Goal: Information Seeking & Learning: Find specific fact

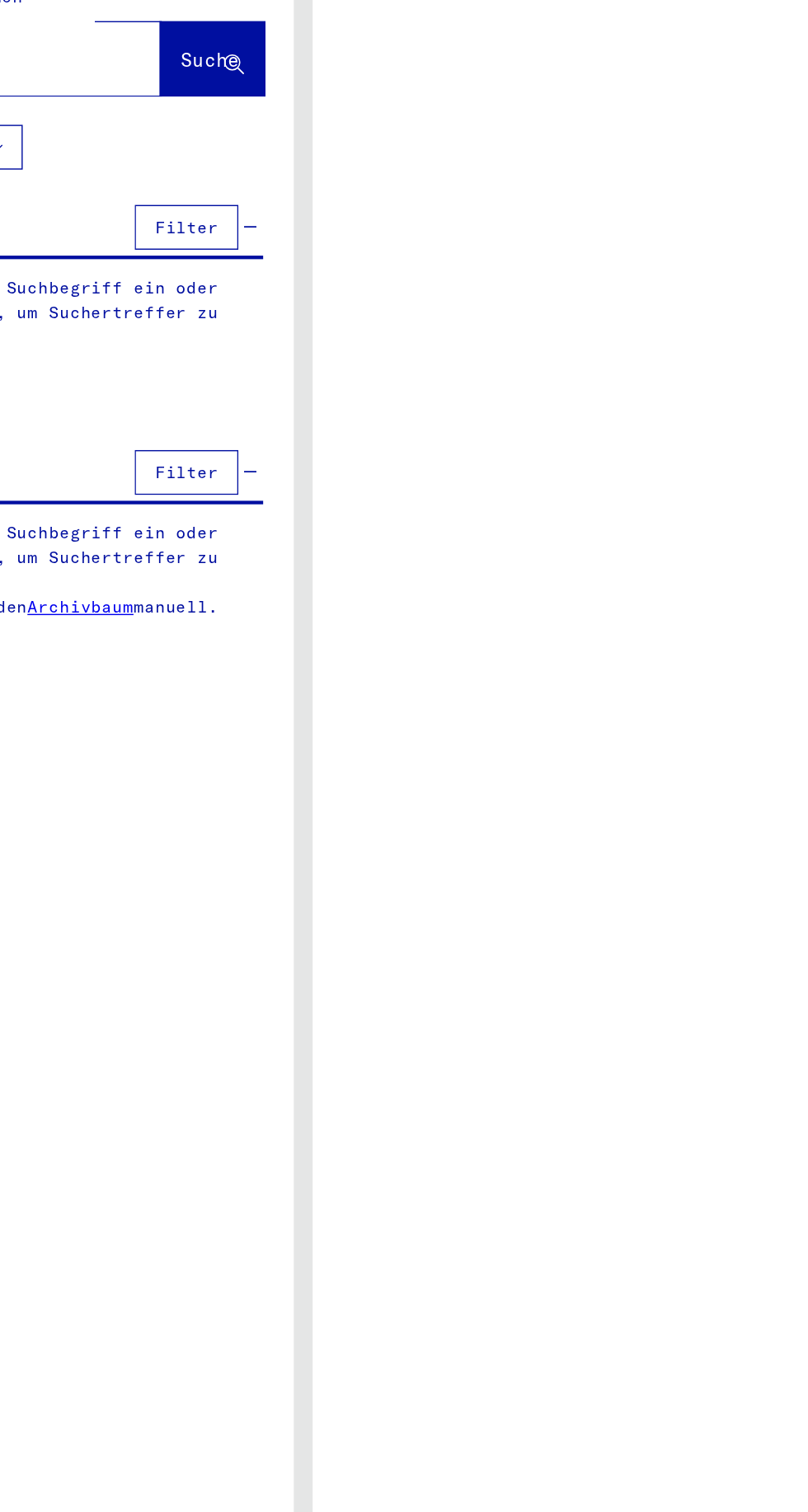
type input "********"
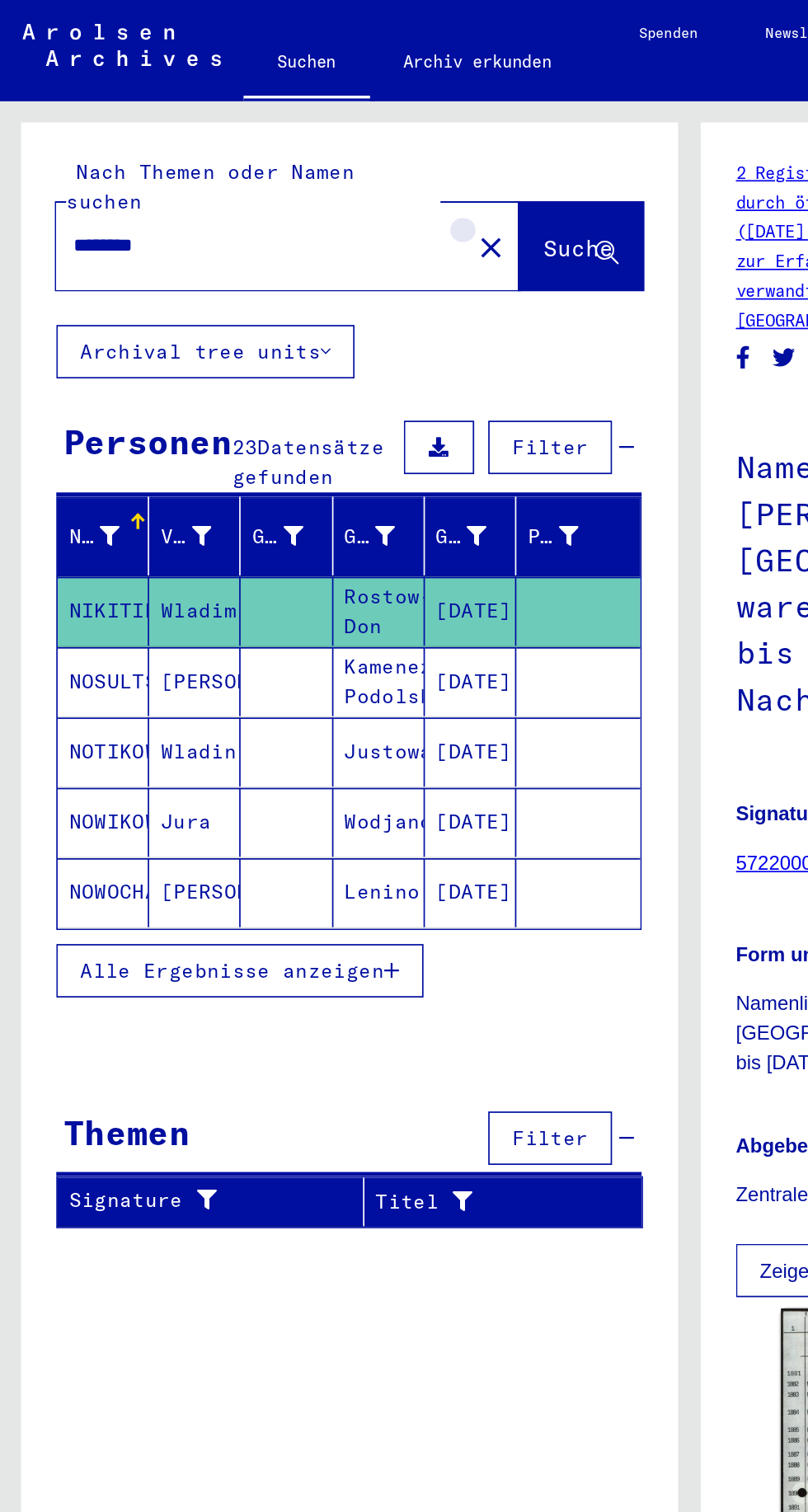
click at [271, 128] on button "close" at bounding box center [288, 145] width 33 height 33
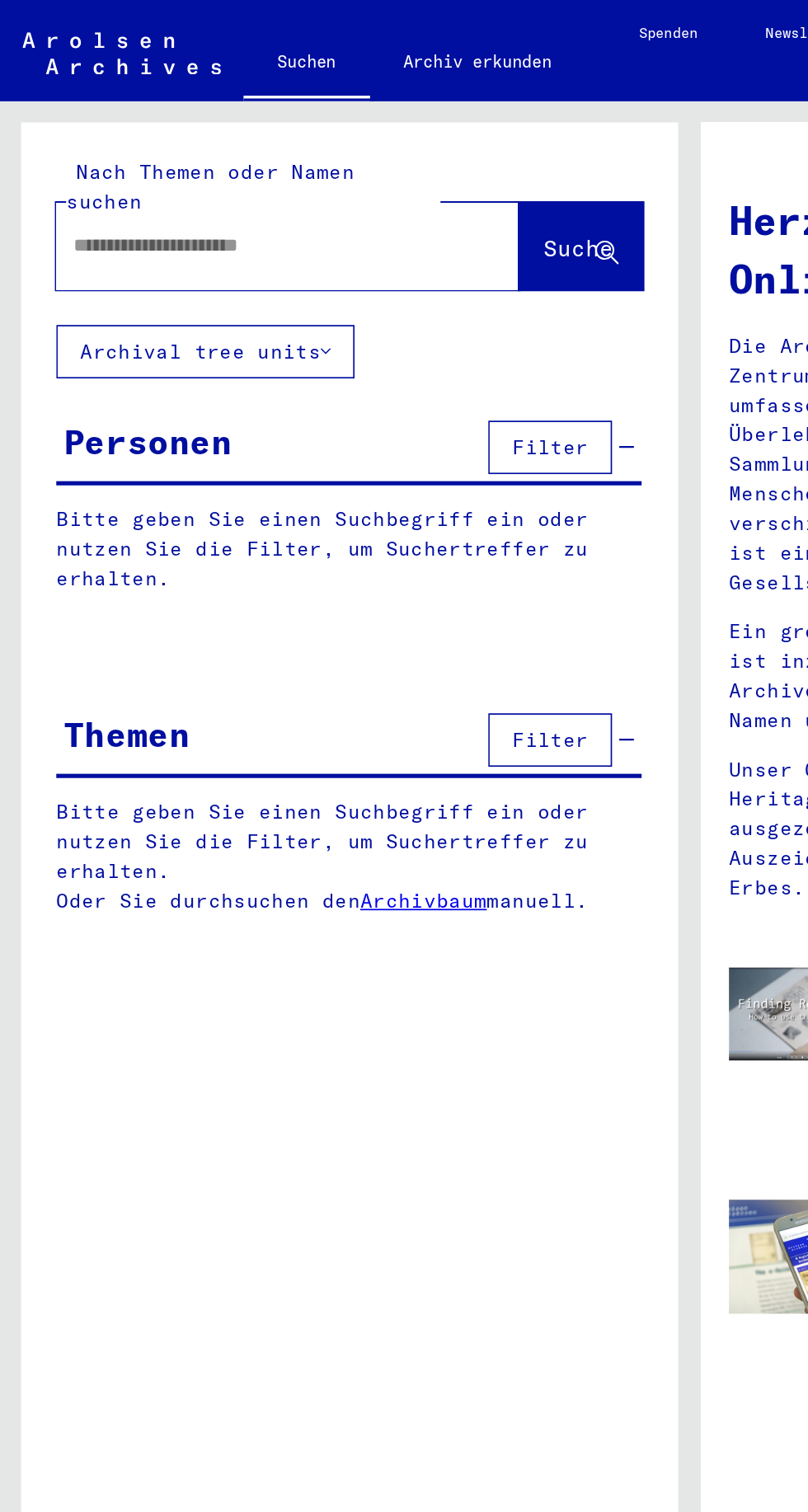
click at [219, 136] on input "text" at bounding box center [149, 144] width 212 height 17
type input "**********"
click at [362, 120] on button "Suche" at bounding box center [340, 145] width 73 height 51
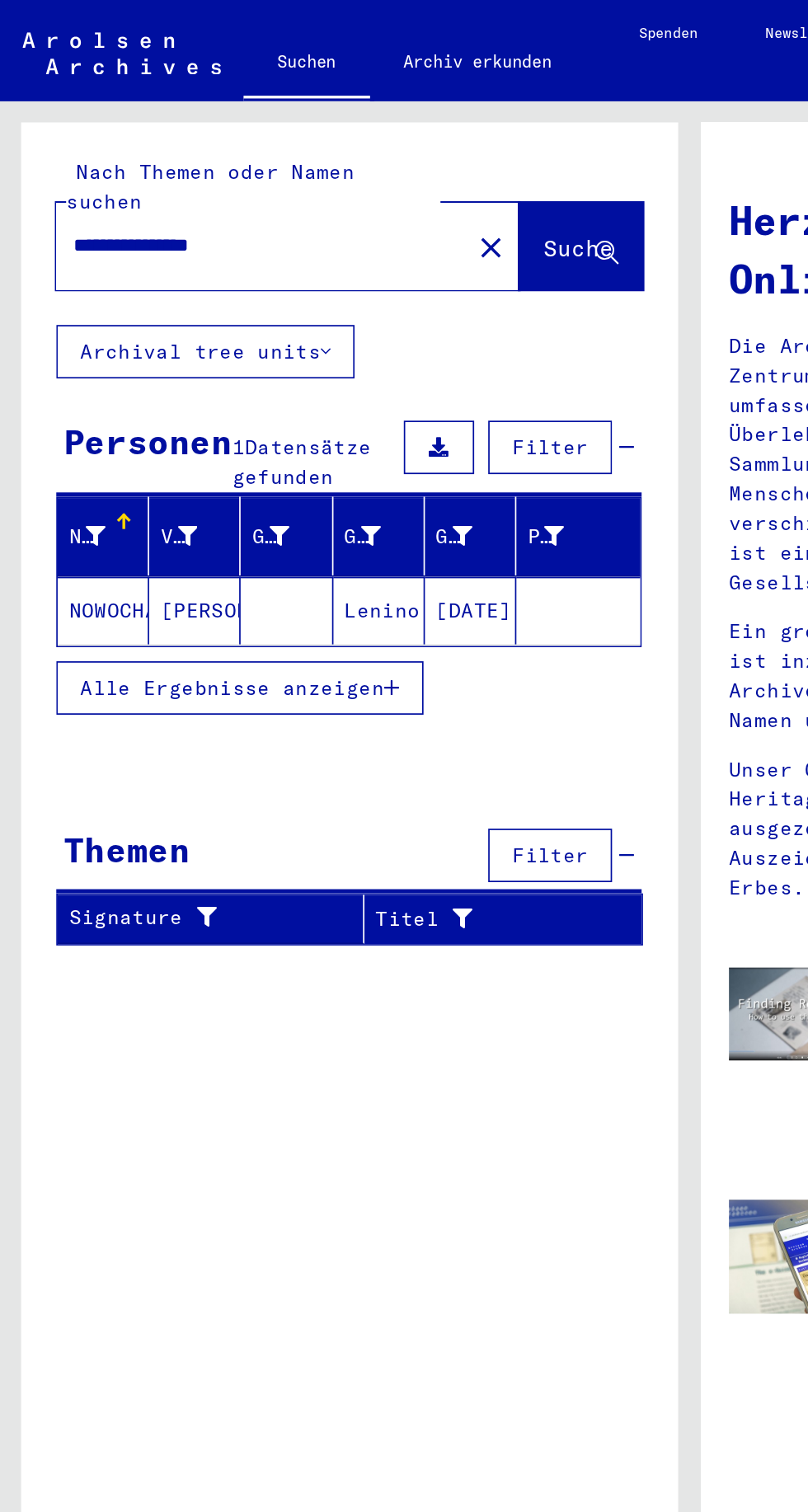
click at [126, 338] on mat-cell "[PERSON_NAME]" at bounding box center [114, 358] width 54 height 40
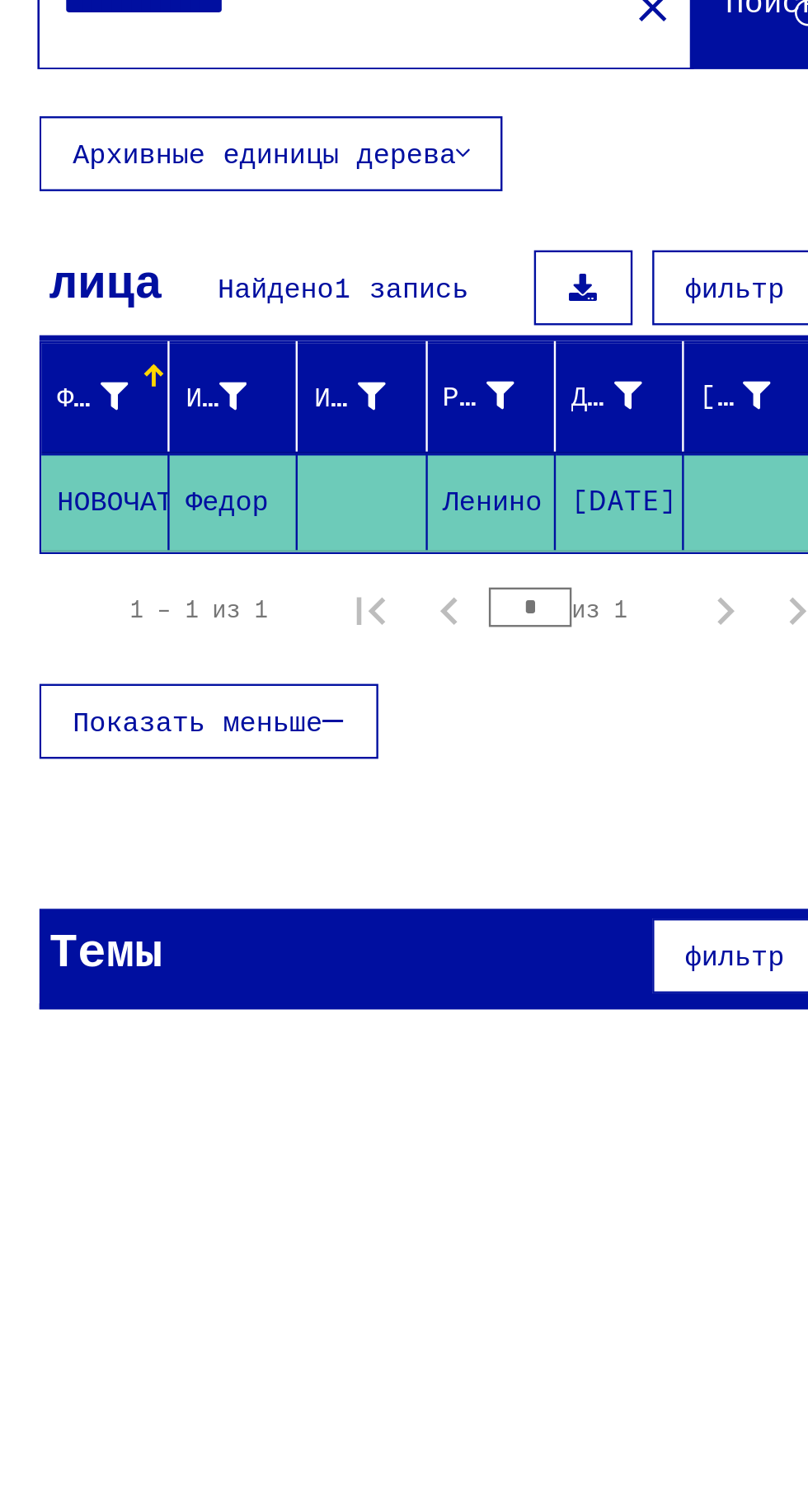
click at [227, 284] on font "Рождение" at bounding box center [230, 290] width 55 height 15
click at [60, 288] on font "Фамилия" at bounding box center [64, 290] width 49 height 15
click at [114, 284] on font "Имя" at bounding box center [104, 290] width 21 height 15
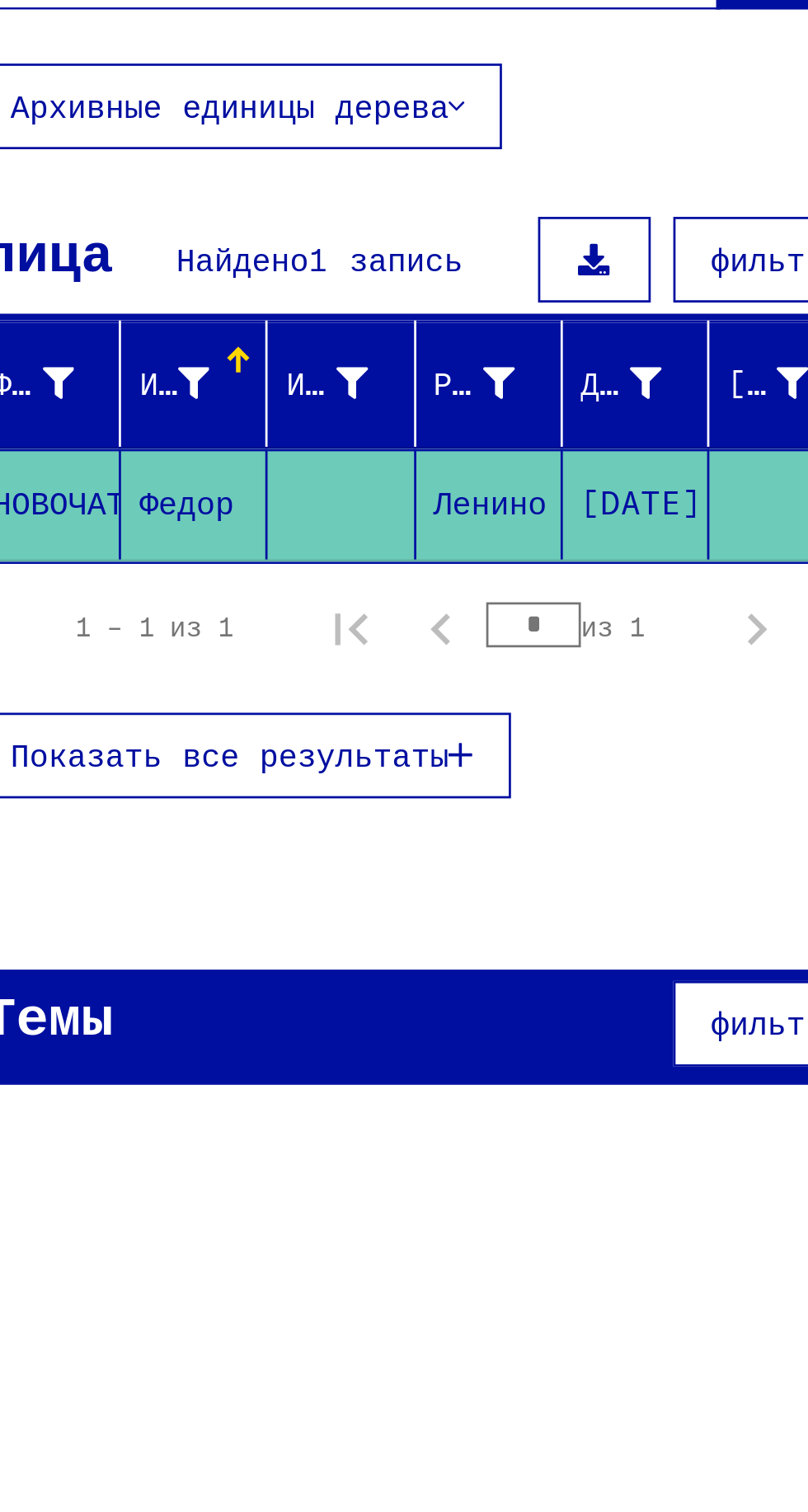
click at [207, 423] on icon "button" at bounding box center [211, 426] width 9 height 12
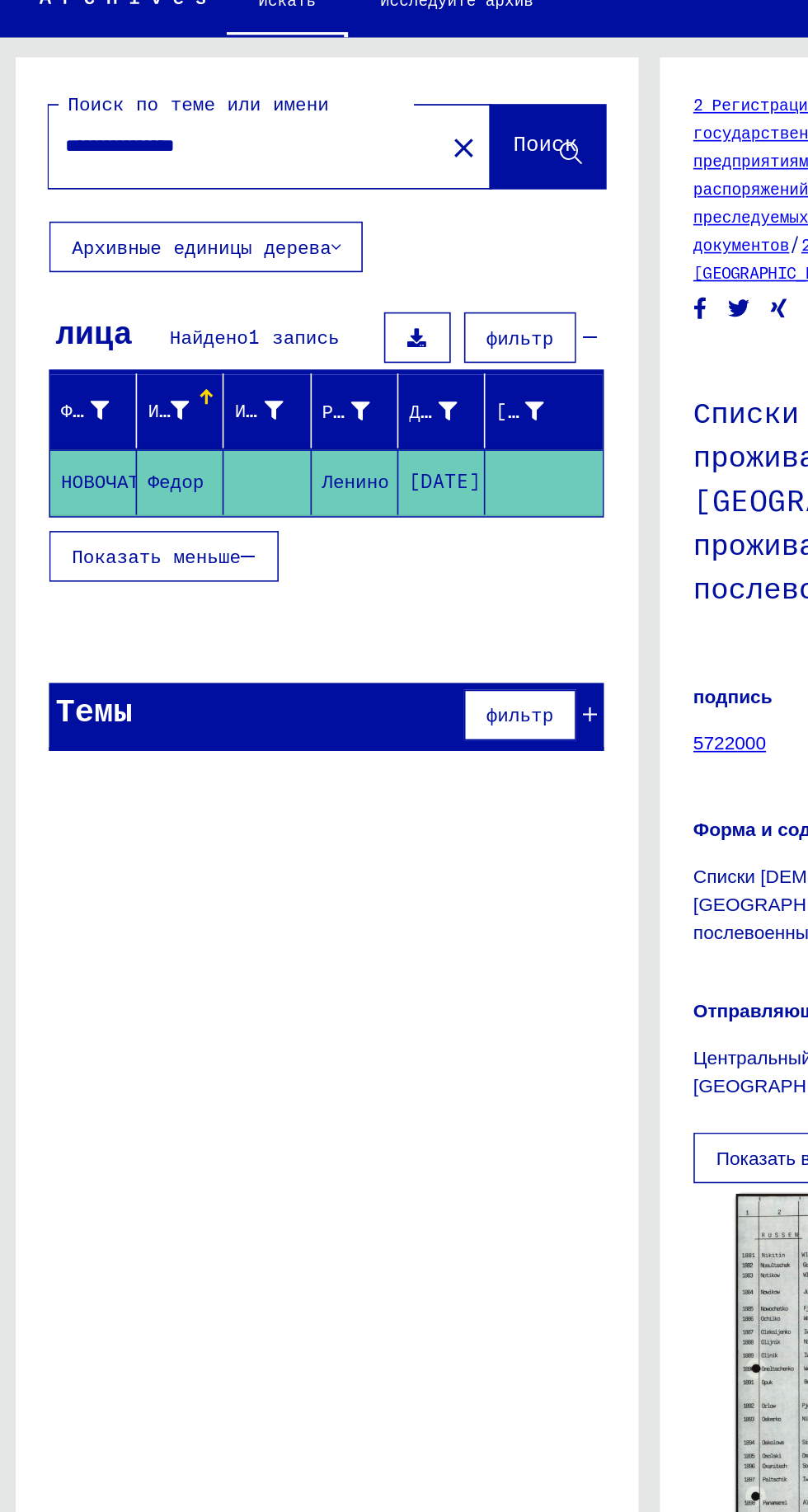
click at [141, 331] on mat-cell at bounding box center [168, 334] width 54 height 40
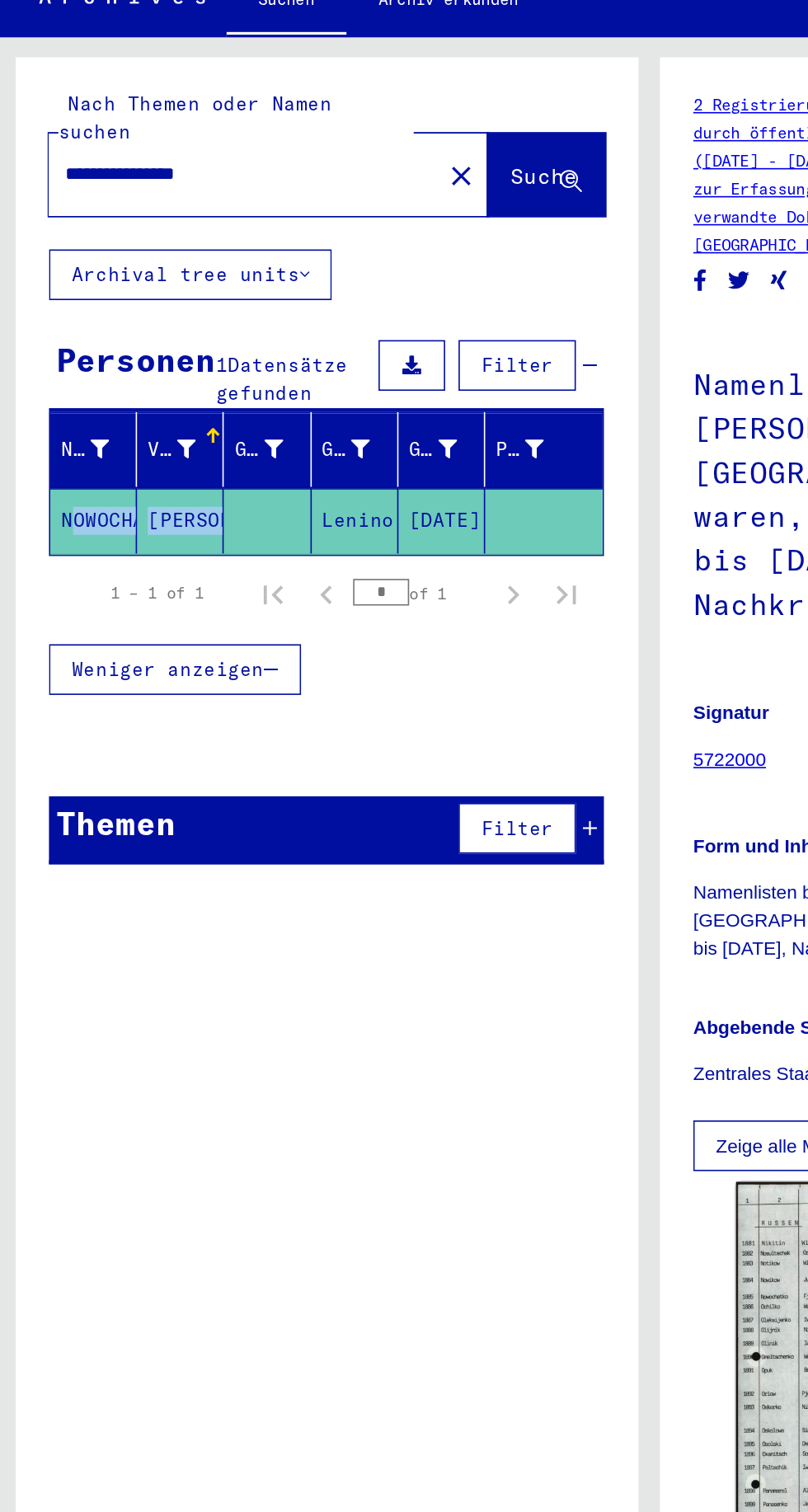
scroll to position [0, 25]
copy mat-row "NOWOCHATKO [PERSON_NAME] [DATE]"
click at [172, 308] on icon at bounding box center [173, 314] width 12 height 12
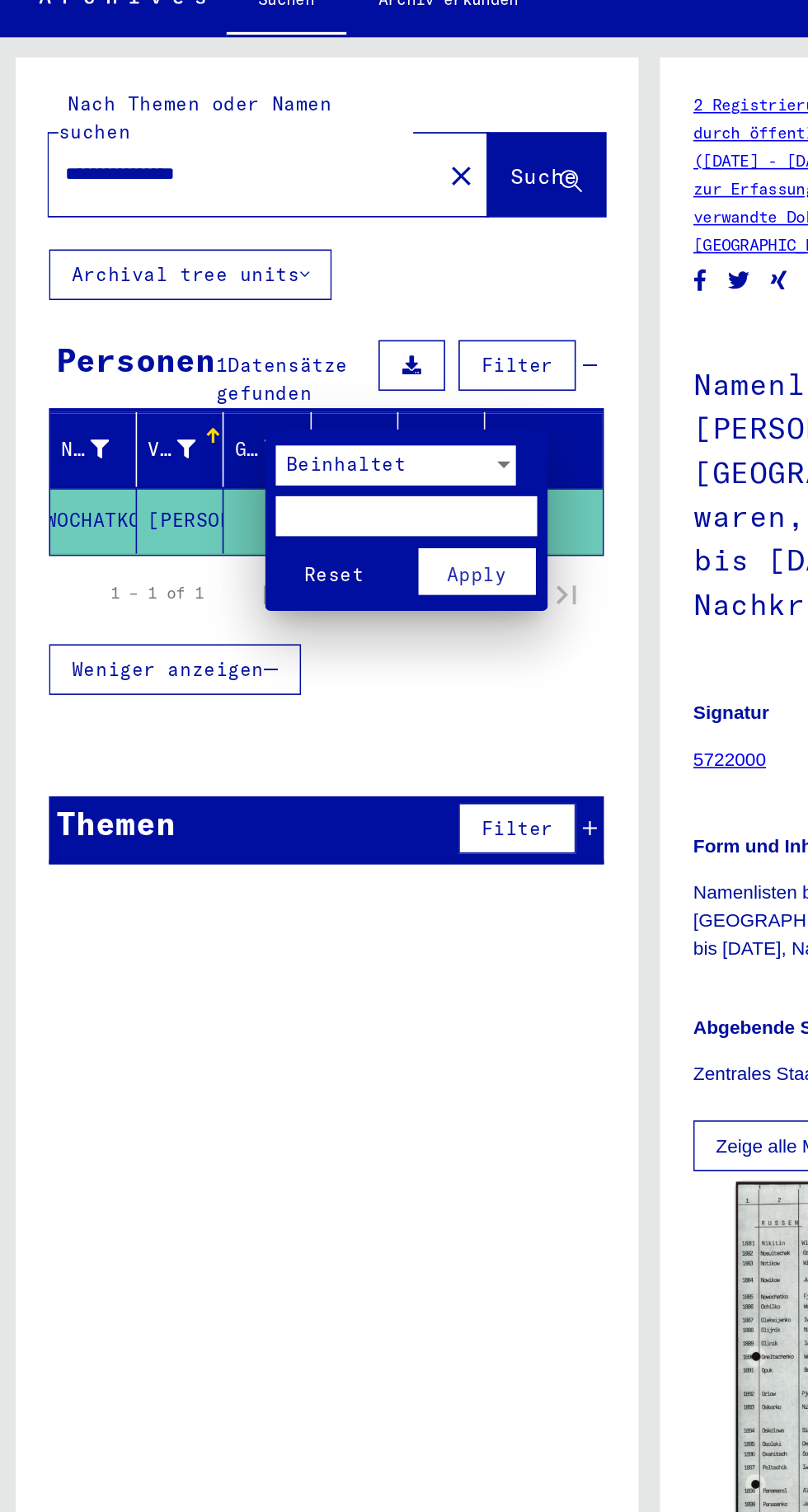
click at [211, 287] on div at bounding box center [404, 756] width 808 height 1512
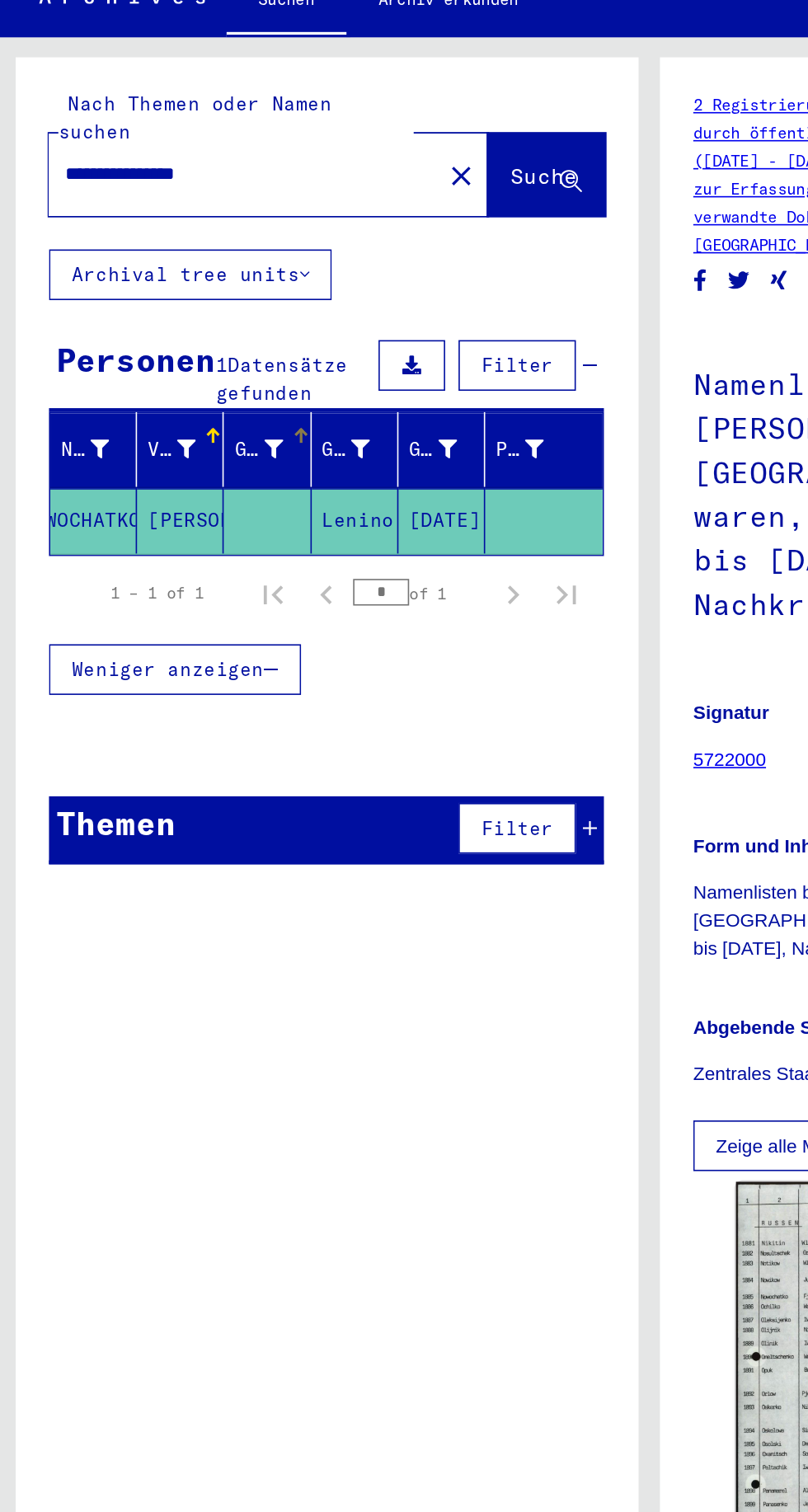
click at [205, 306] on div "Geburt‏" at bounding box center [217, 314] width 30 height 17
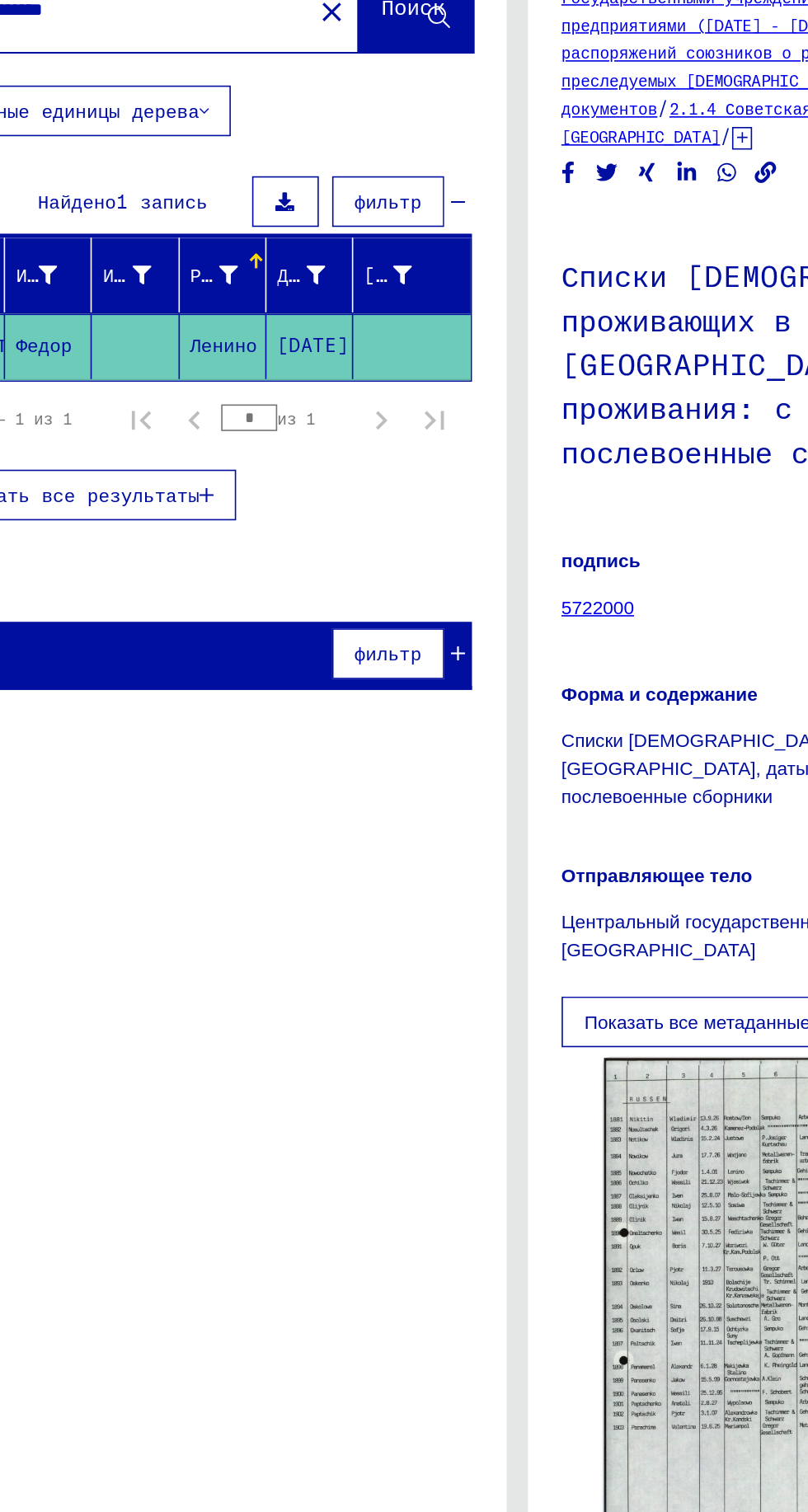
scroll to position [0, 0]
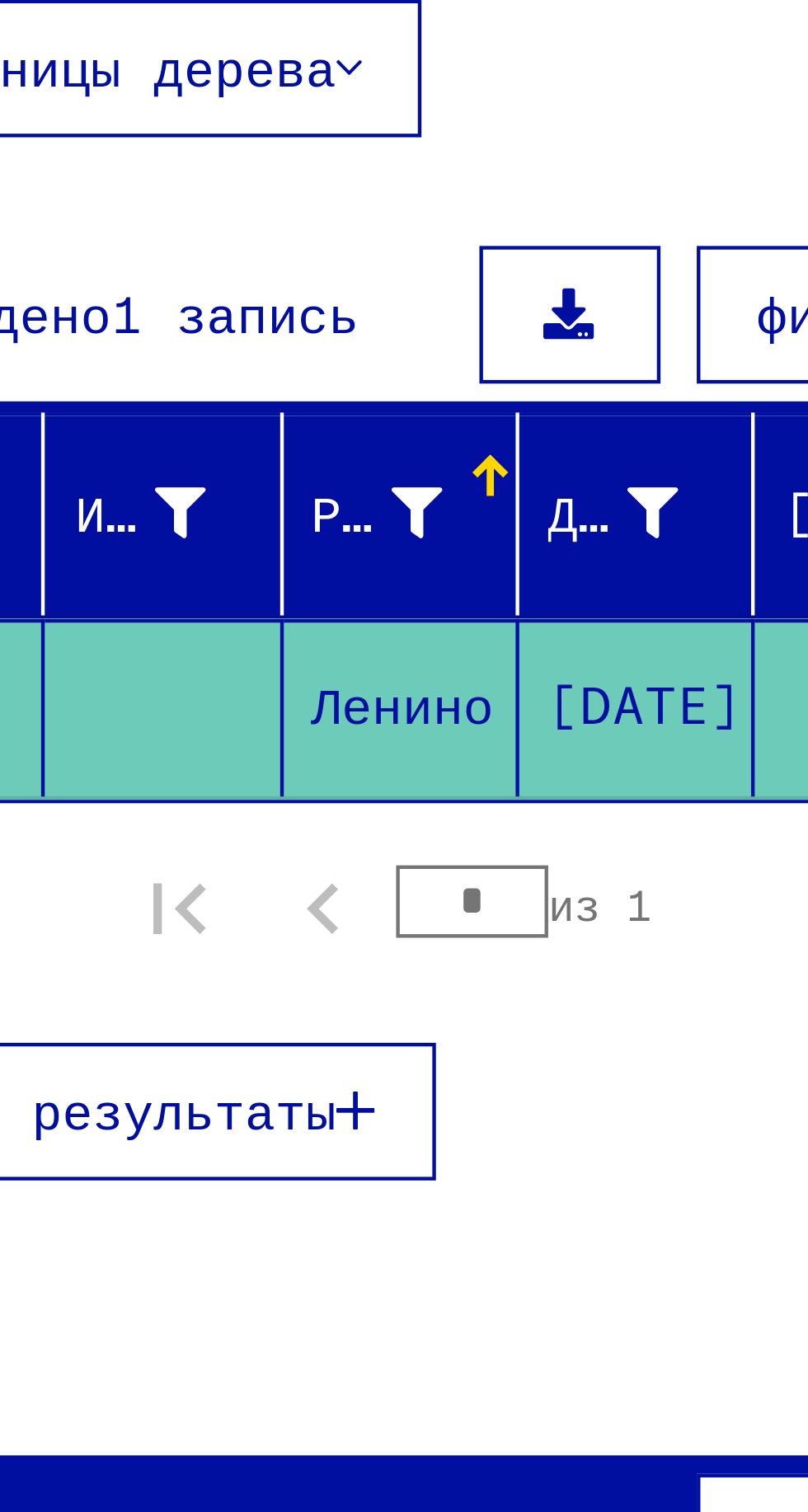
click at [207, 288] on font "Рождение" at bounding box center [230, 290] width 55 height 15
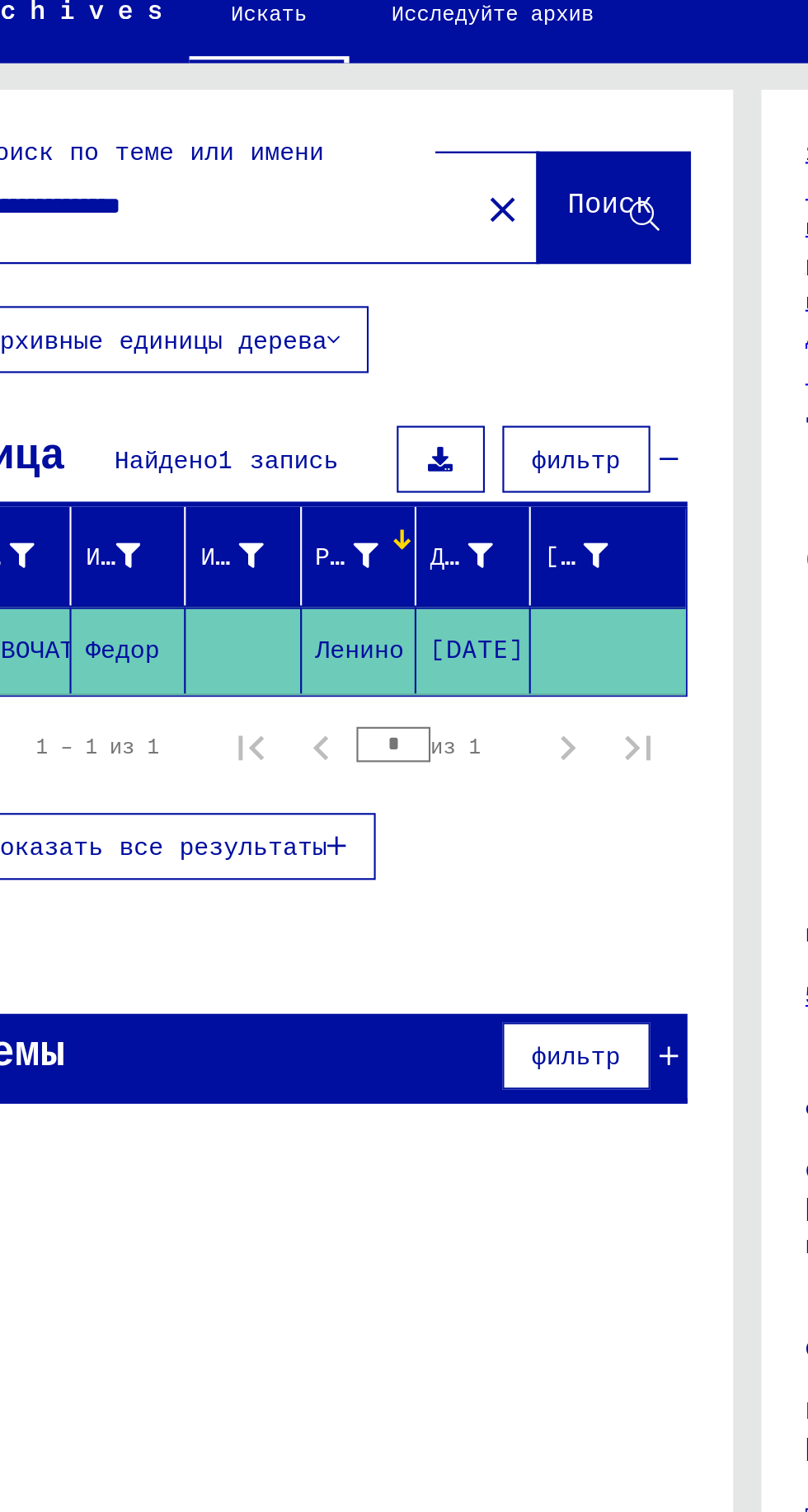
click at [259, 242] on icon at bounding box center [260, 245] width 12 height 12
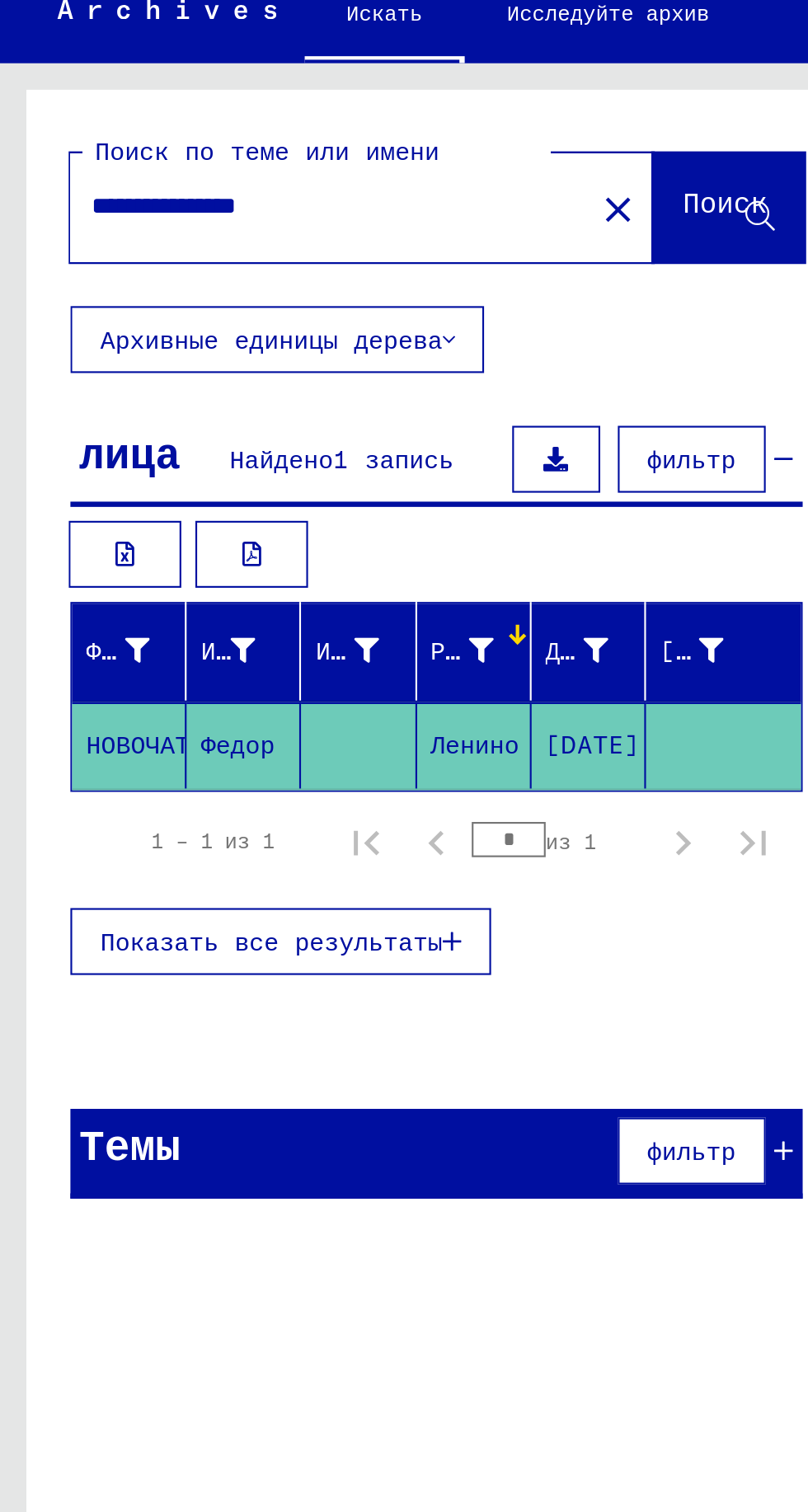
click at [111, 283] on button at bounding box center [118, 289] width 53 height 31
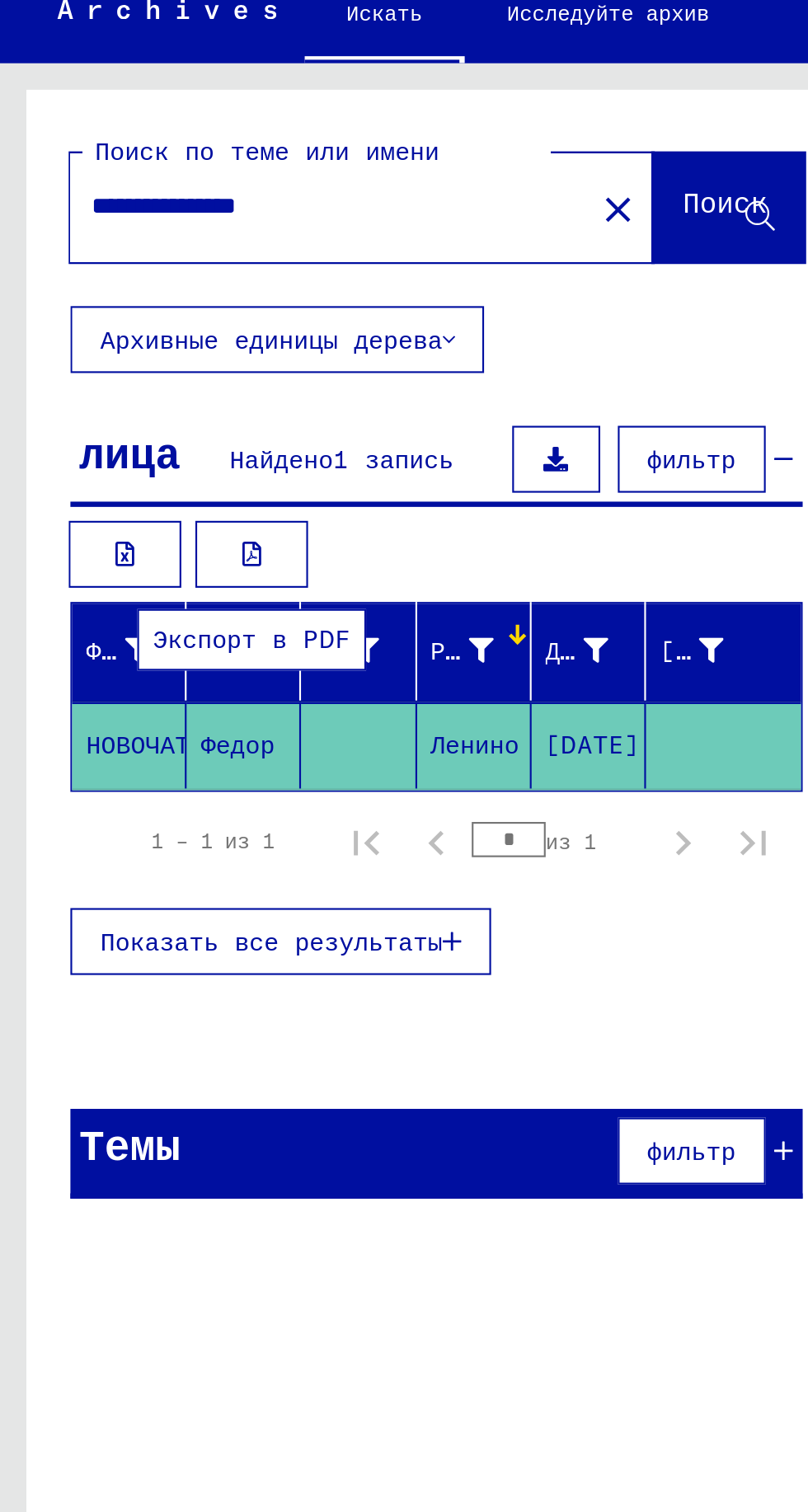
click at [132, 325] on div at bounding box center [133, 326] width 5 height 5
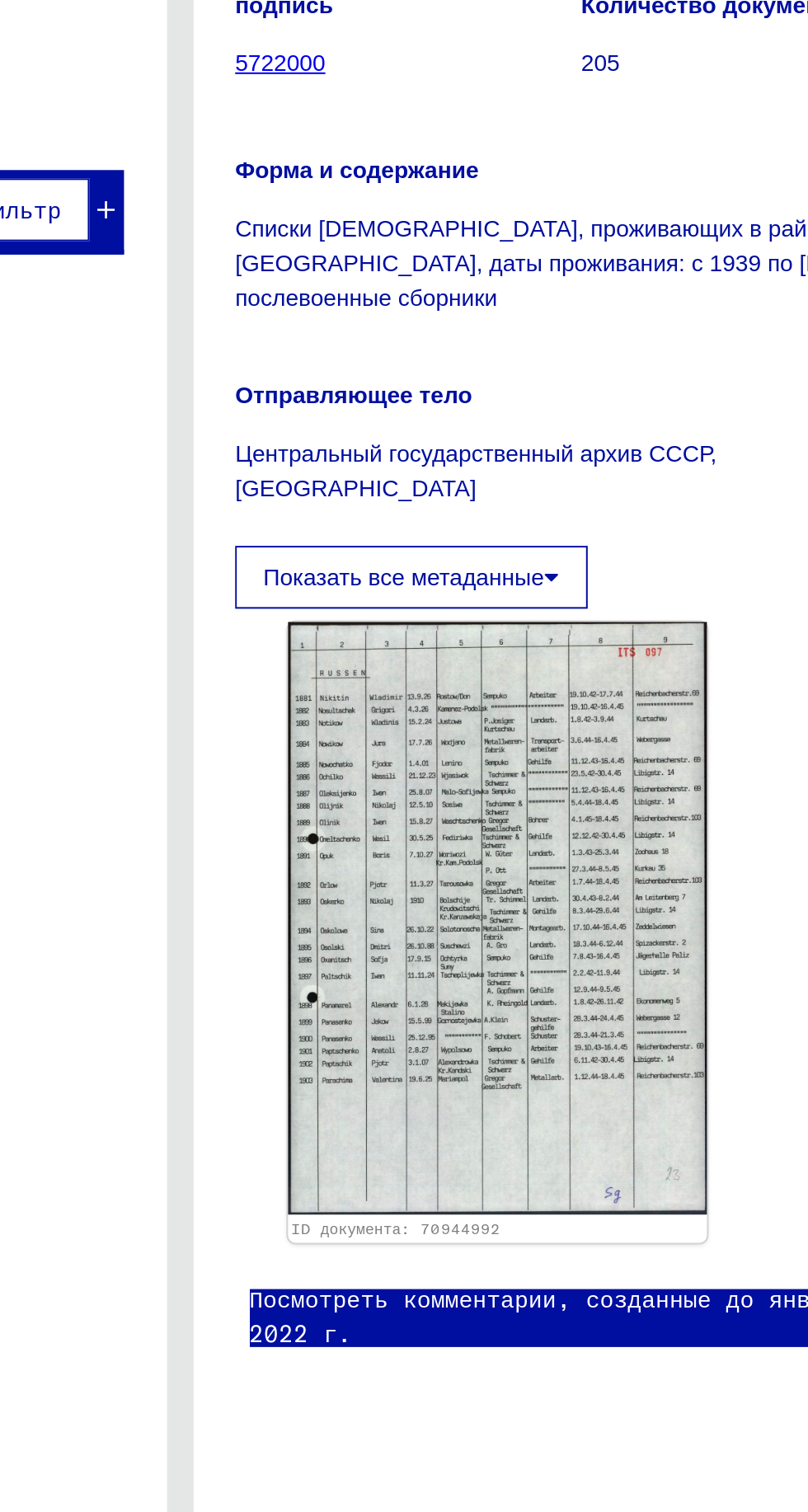
click at [571, 745] on font "Показать все метаданные" at bounding box center [516, 752] width 140 height 13
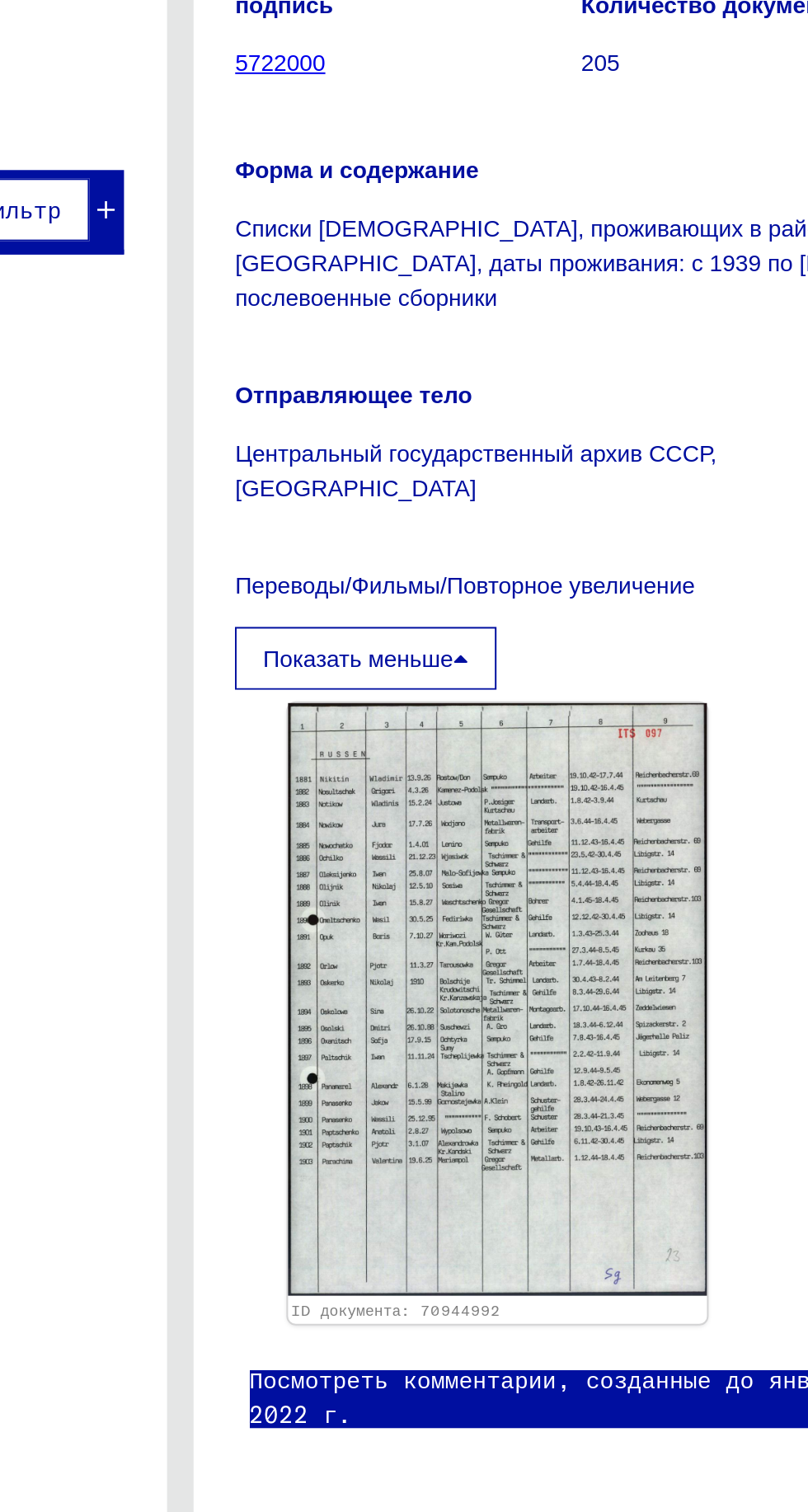
click at [574, 749] on font "Переводы/Фильмы/Повторное увеличение" at bounding box center [545, 756] width 229 height 13
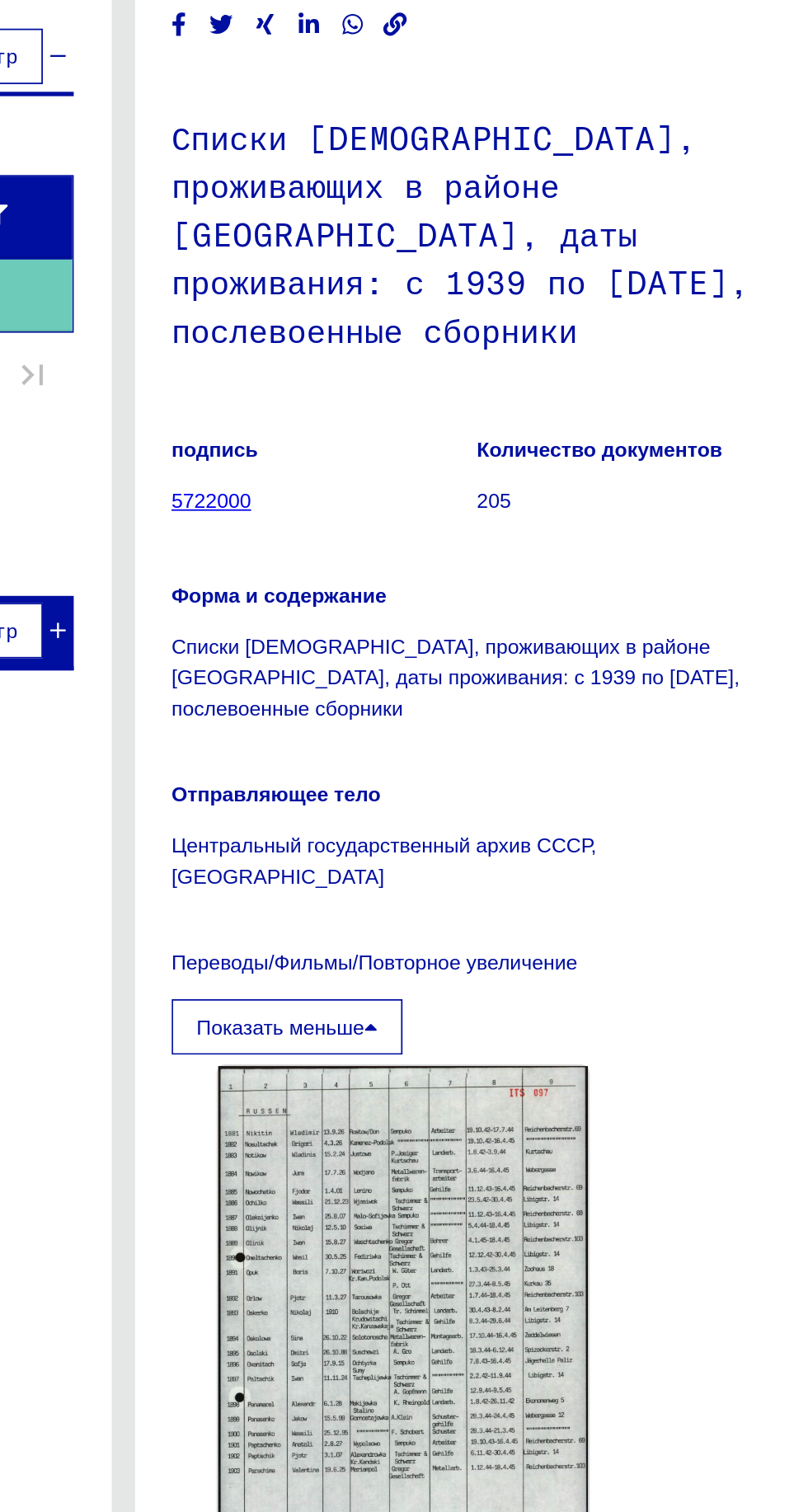
click at [411, 489] on font "5722000" at bounding box center [408, 496] width 45 height 13
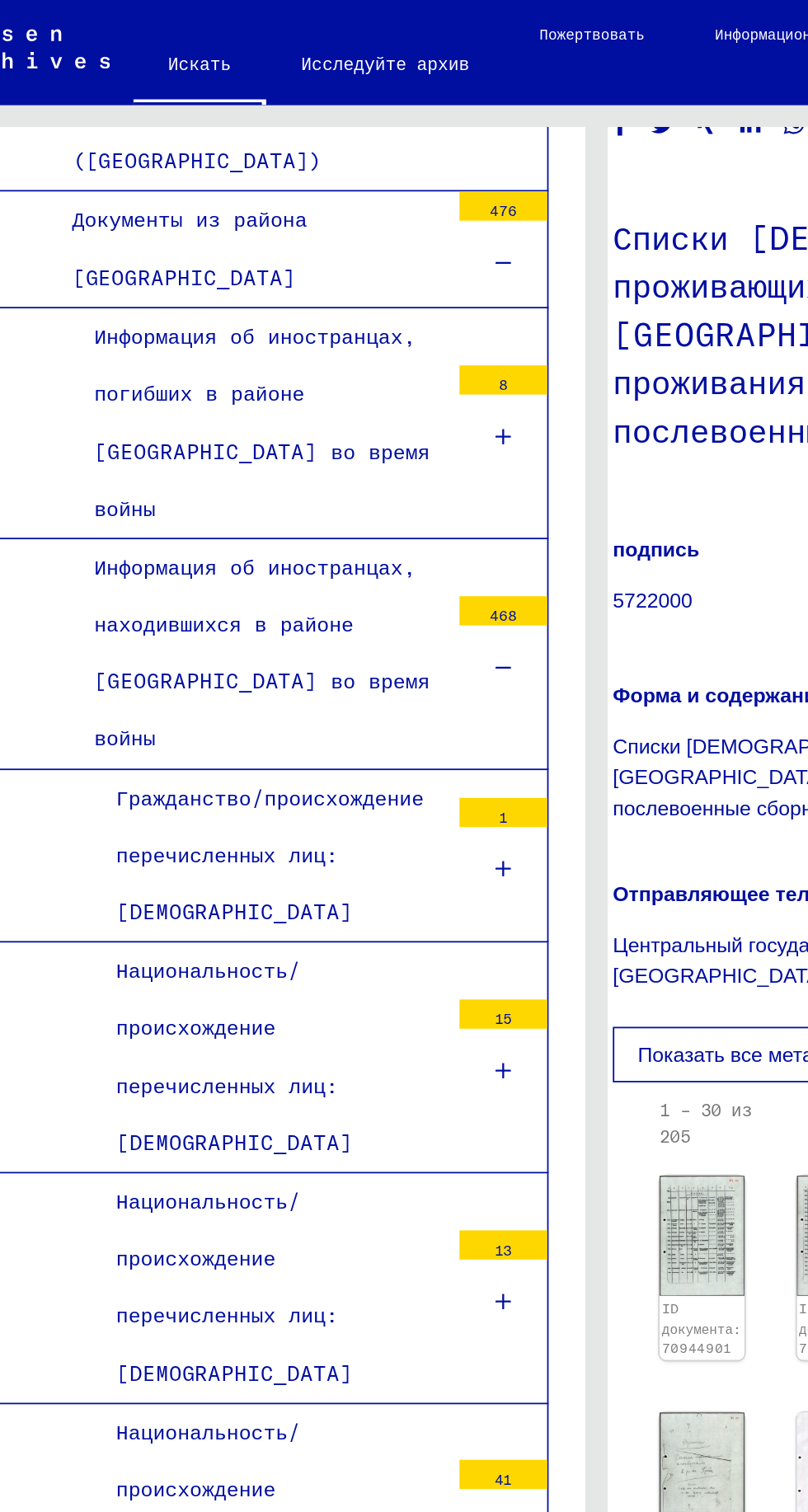
scroll to position [367, 0]
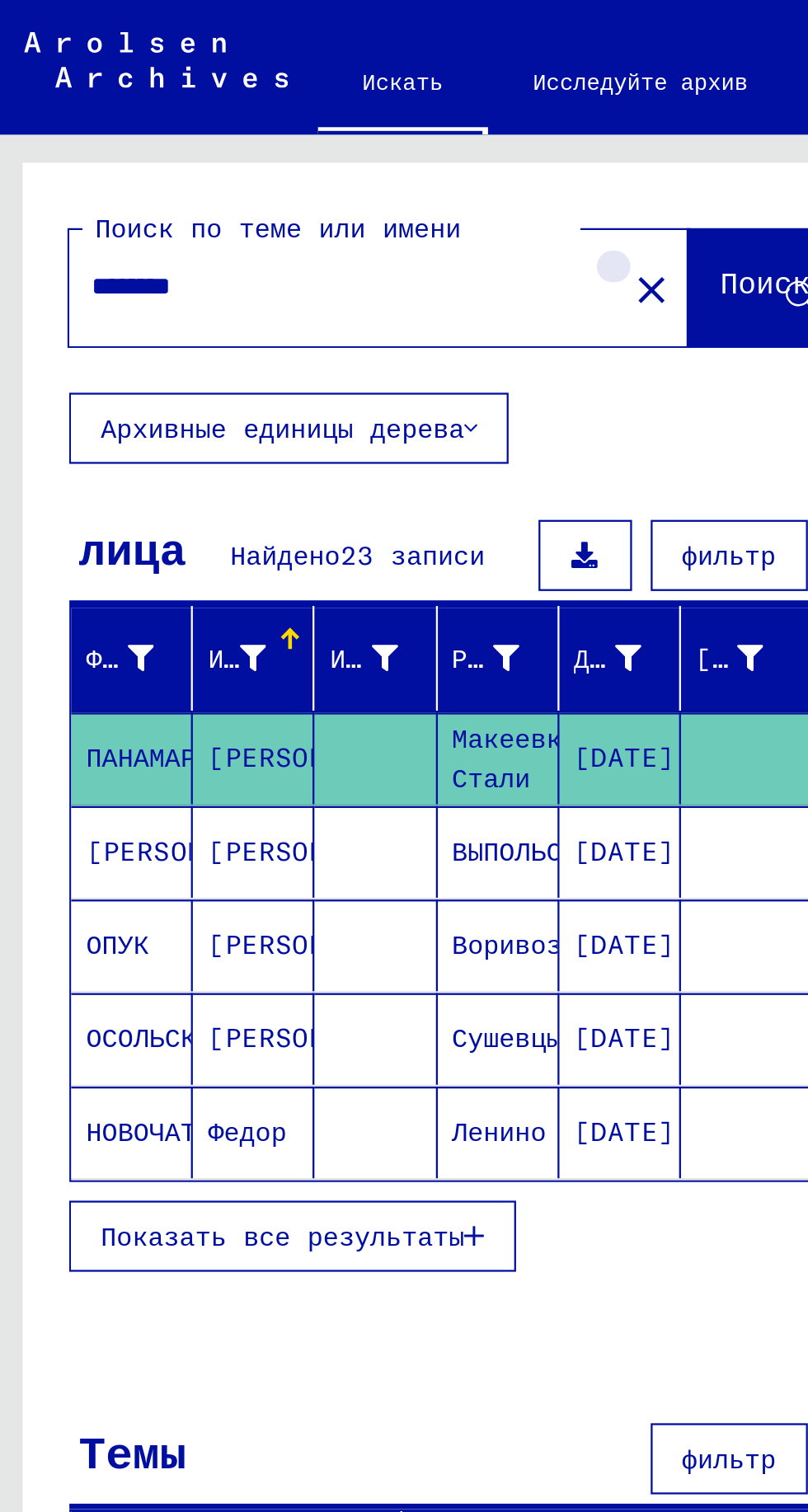
click at [279, 125] on mat-icon "close" at bounding box center [289, 128] width 20 height 20
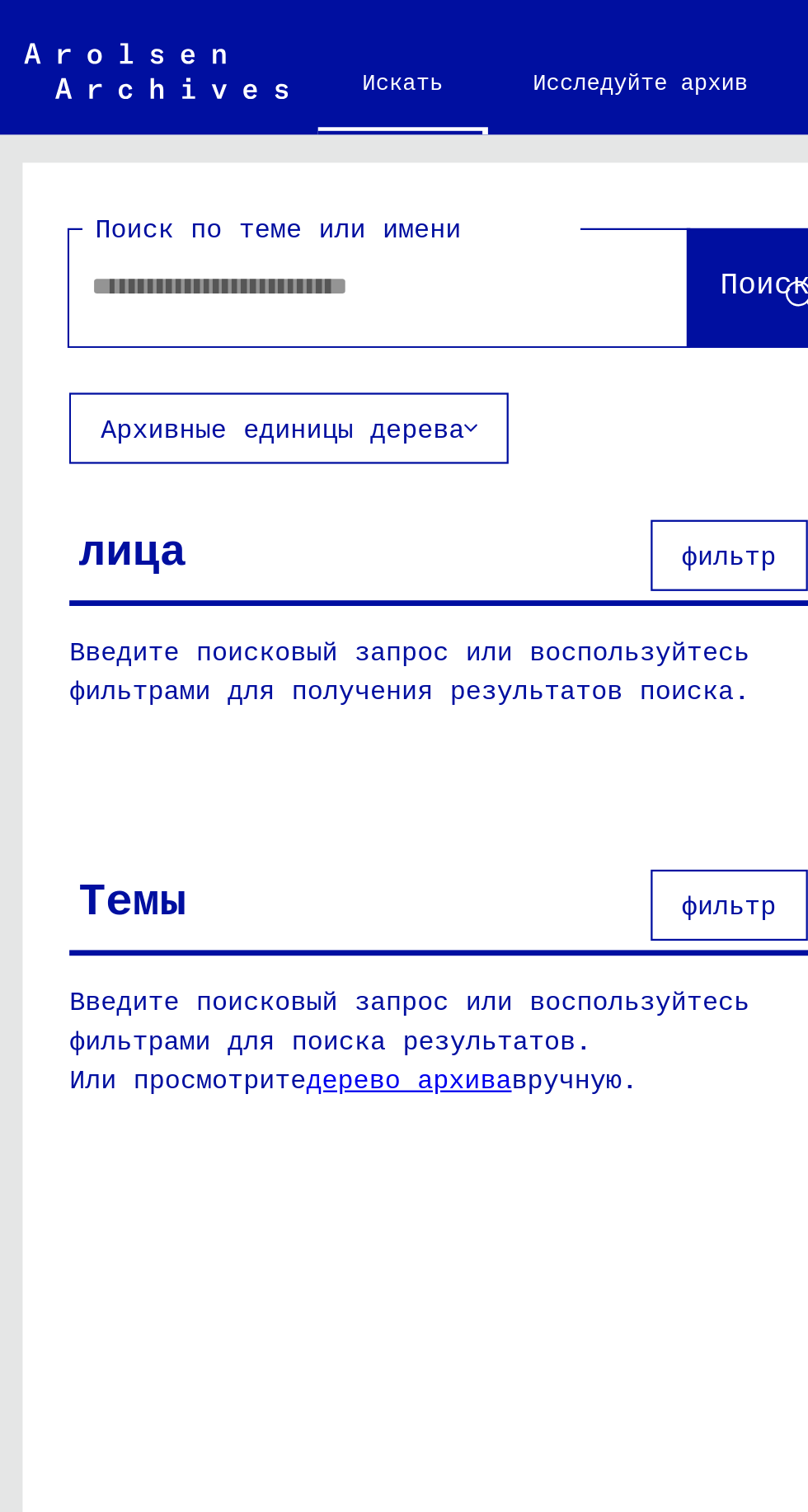
click at [216, 126] on input "text" at bounding box center [150, 126] width 213 height 17
type input "**********"
click at [355, 130] on icon at bounding box center [355, 131] width 14 height 14
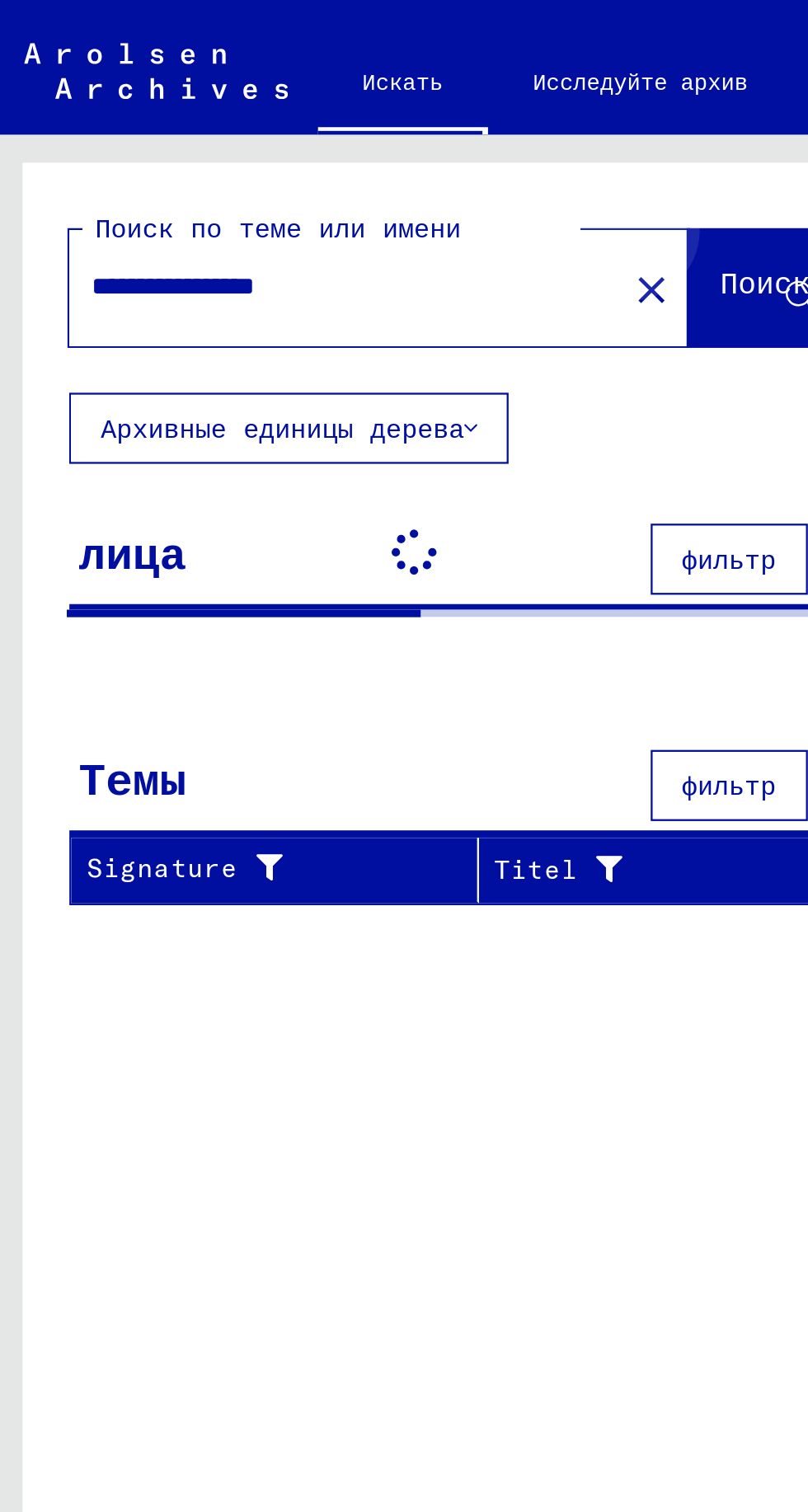
click at [336, 121] on font "Поиск" at bounding box center [340, 125] width 40 height 17
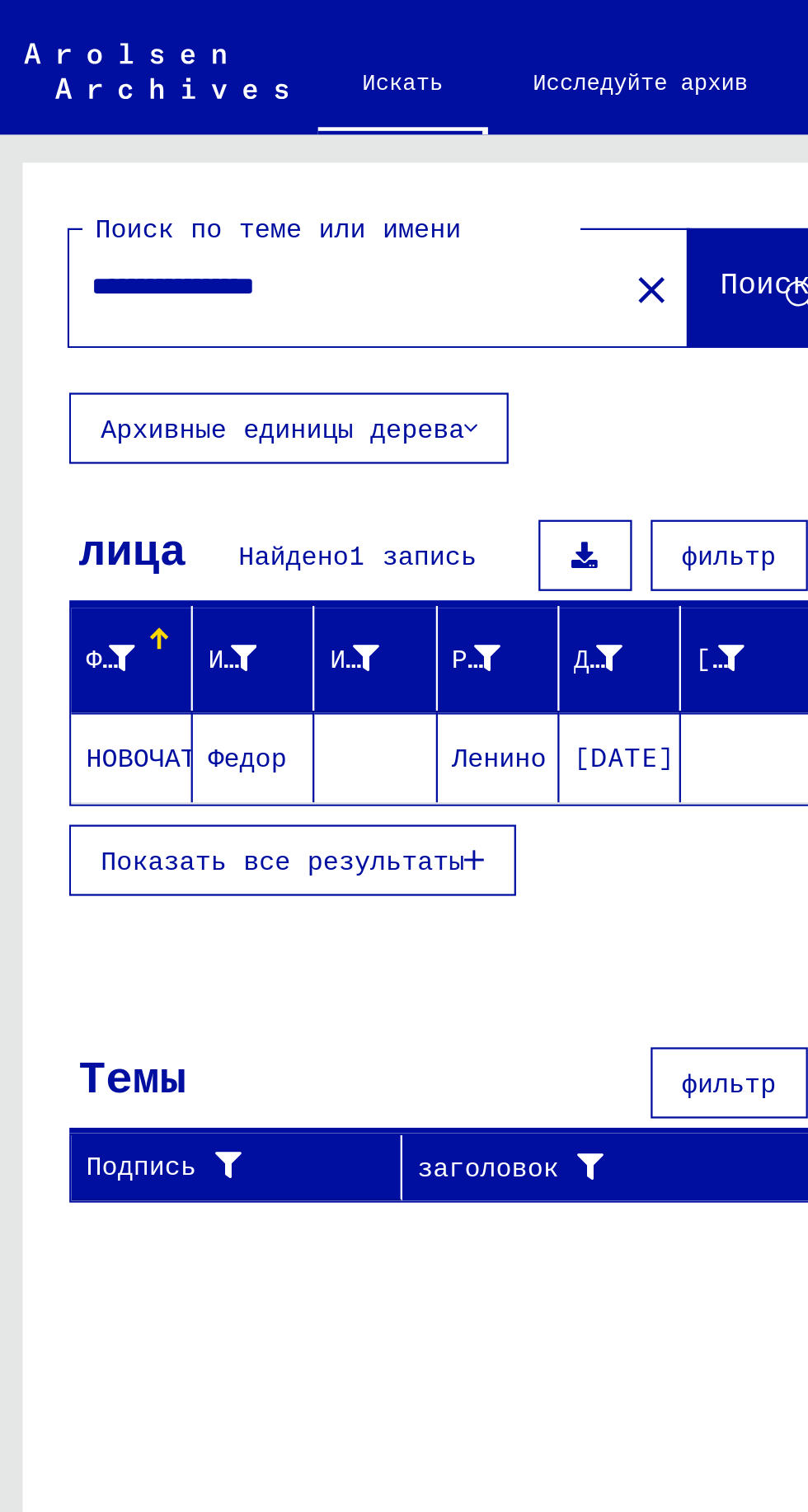
click at [180, 326] on mat-cell at bounding box center [168, 334] width 54 height 40
